Goal: Navigation & Orientation: Find specific page/section

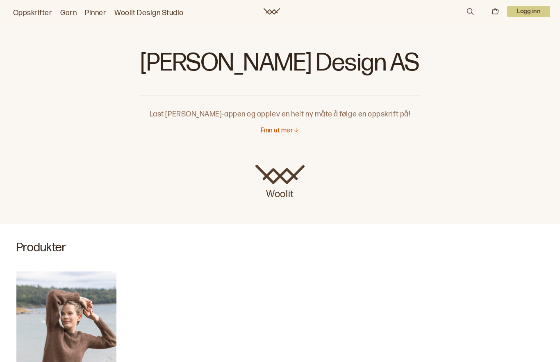
click at [38, 8] on link "Oppskrifter" at bounding box center [32, 12] width 39 height 11
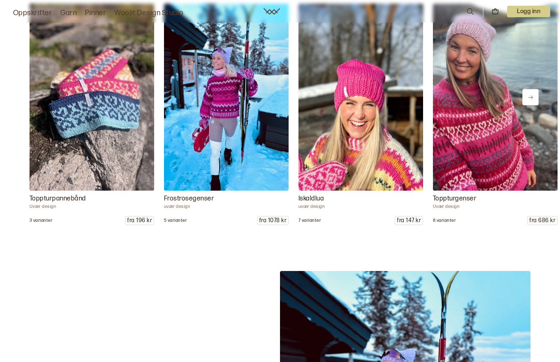
scroll to position [1022, 0]
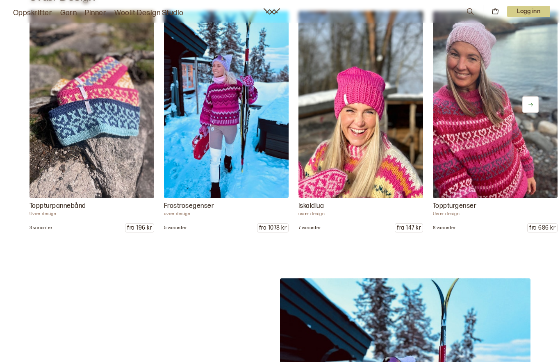
click at [530, 113] on button at bounding box center [530, 104] width 16 height 16
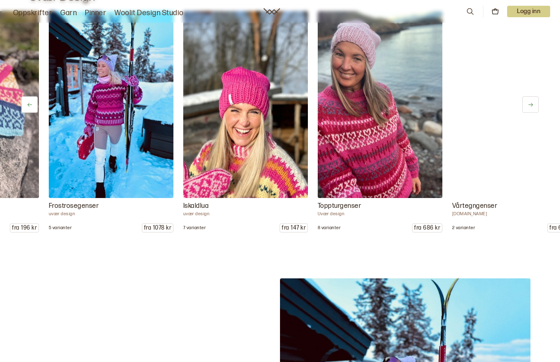
scroll to position [0, 125]
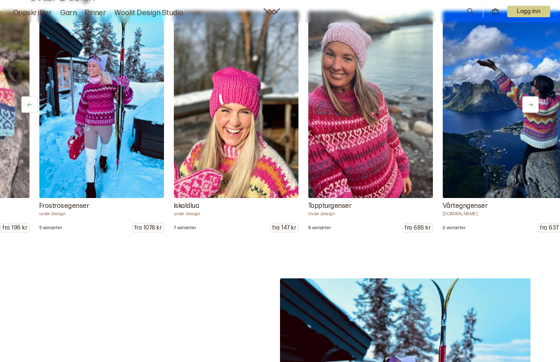
click at [531, 108] on icon at bounding box center [531, 105] width 6 height 6
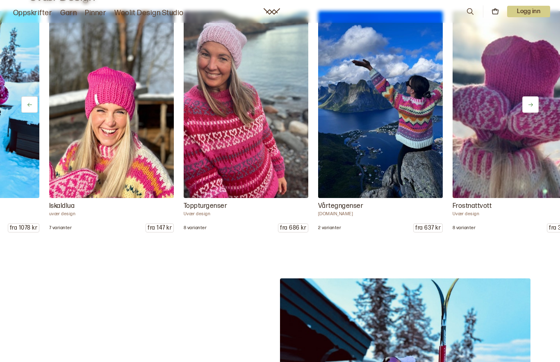
click at [532, 107] on icon at bounding box center [531, 105] width 5 height 4
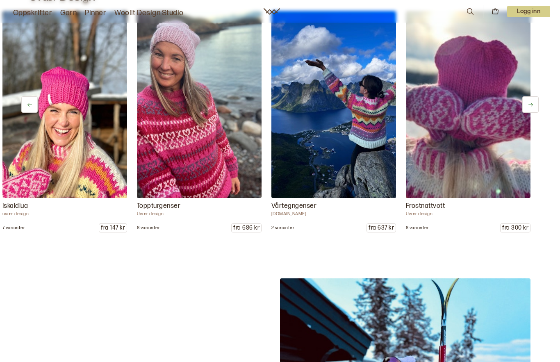
scroll to position [0, 296]
click at [530, 121] on img at bounding box center [468, 104] width 125 height 187
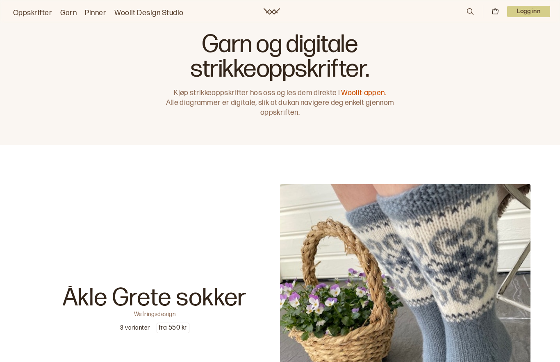
click at [136, 13] on link "Woolit Design Studio" at bounding box center [148, 12] width 69 height 11
click at [466, 9] on icon at bounding box center [470, 11] width 9 height 9
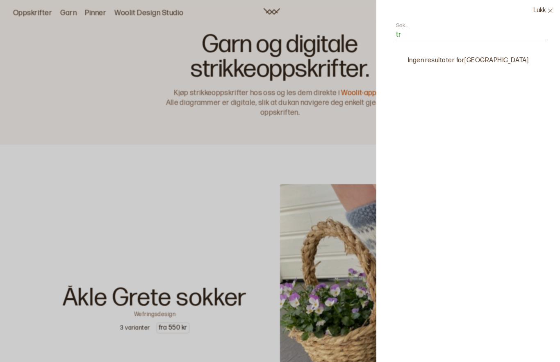
type input "t"
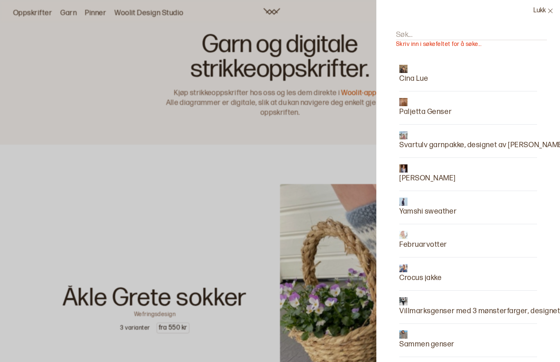
click at [32, 12] on div at bounding box center [280, 181] width 560 height 362
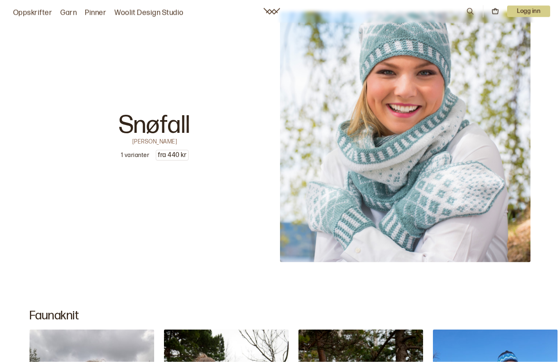
scroll to position [11270, 0]
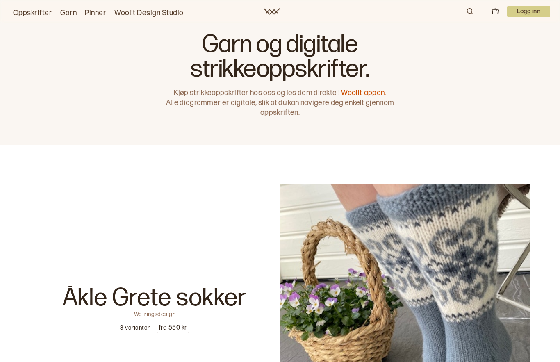
scroll to position [754, 0]
